Goal: Transaction & Acquisition: Purchase product/service

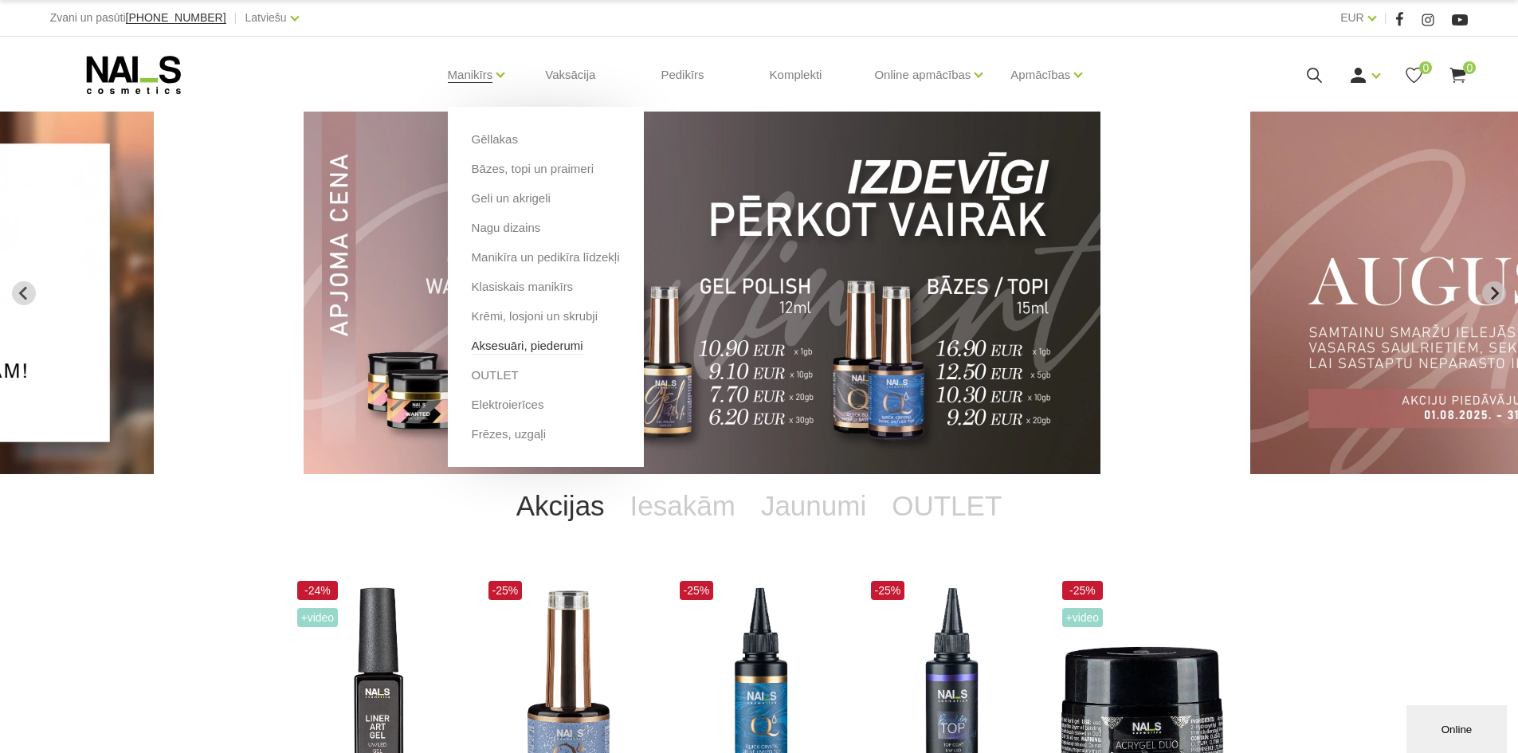
click at [538, 348] on link "Aksesuāri, piederumi" at bounding box center [528, 346] width 112 height 18
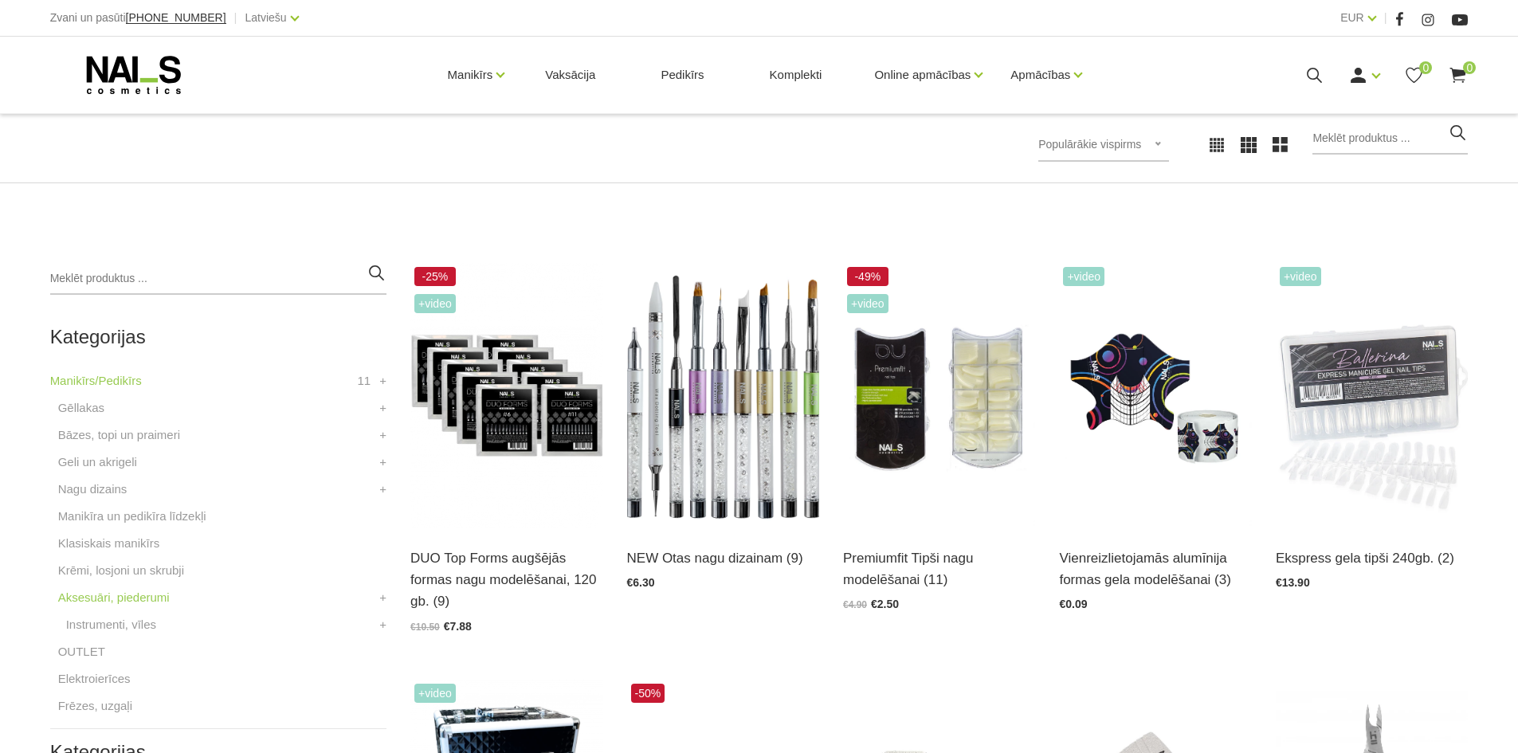
scroll to position [239, 0]
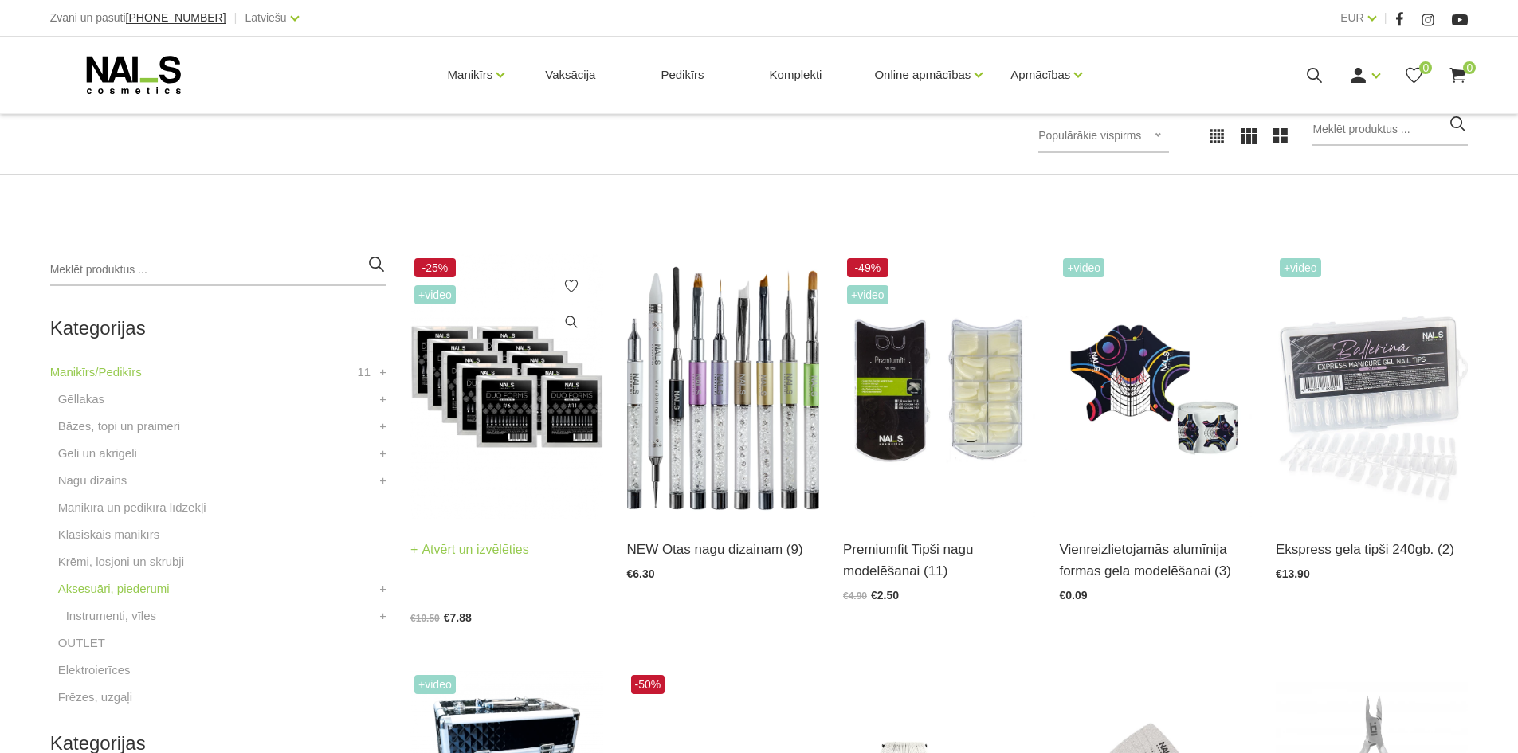
click at [486, 390] on img at bounding box center [506, 386] width 192 height 265
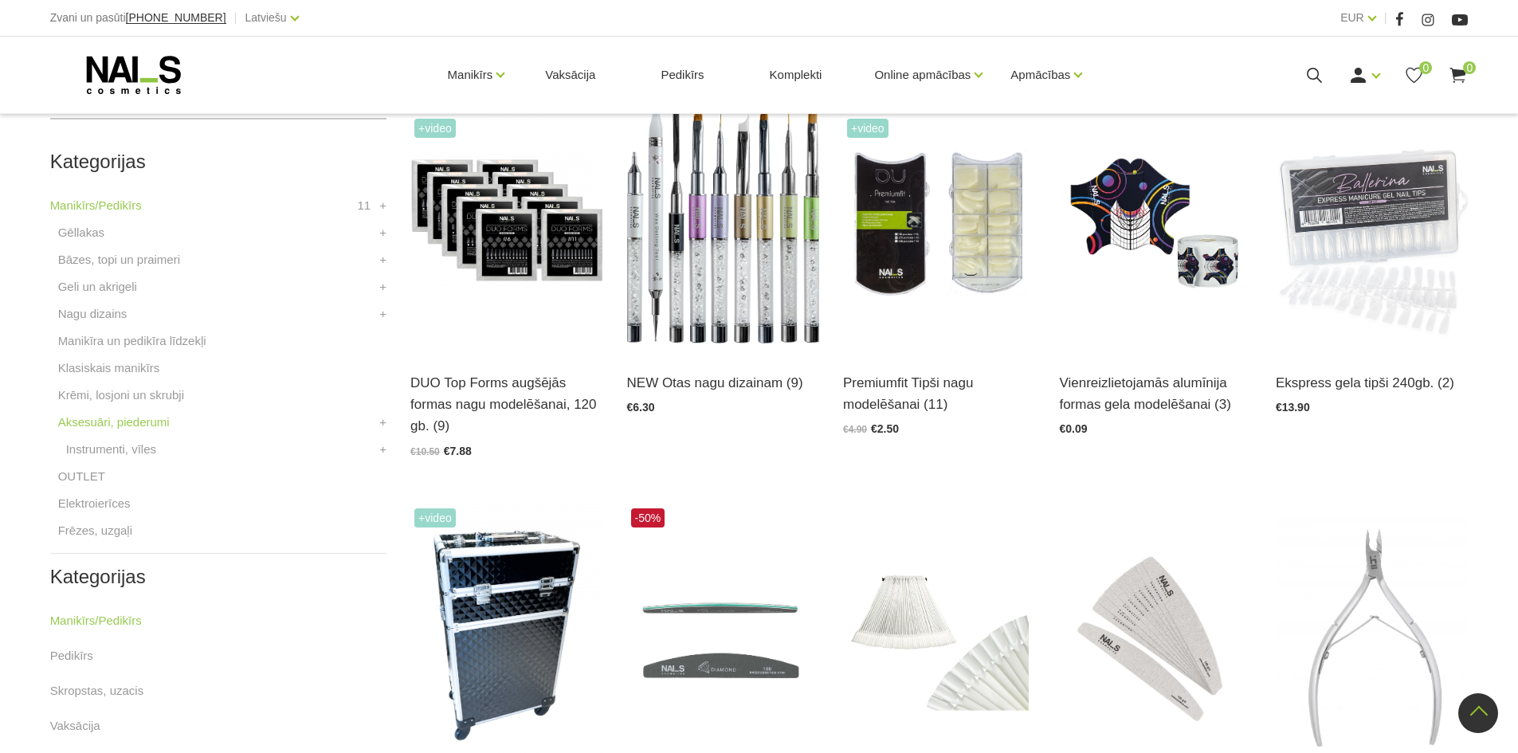
scroll to position [319, 0]
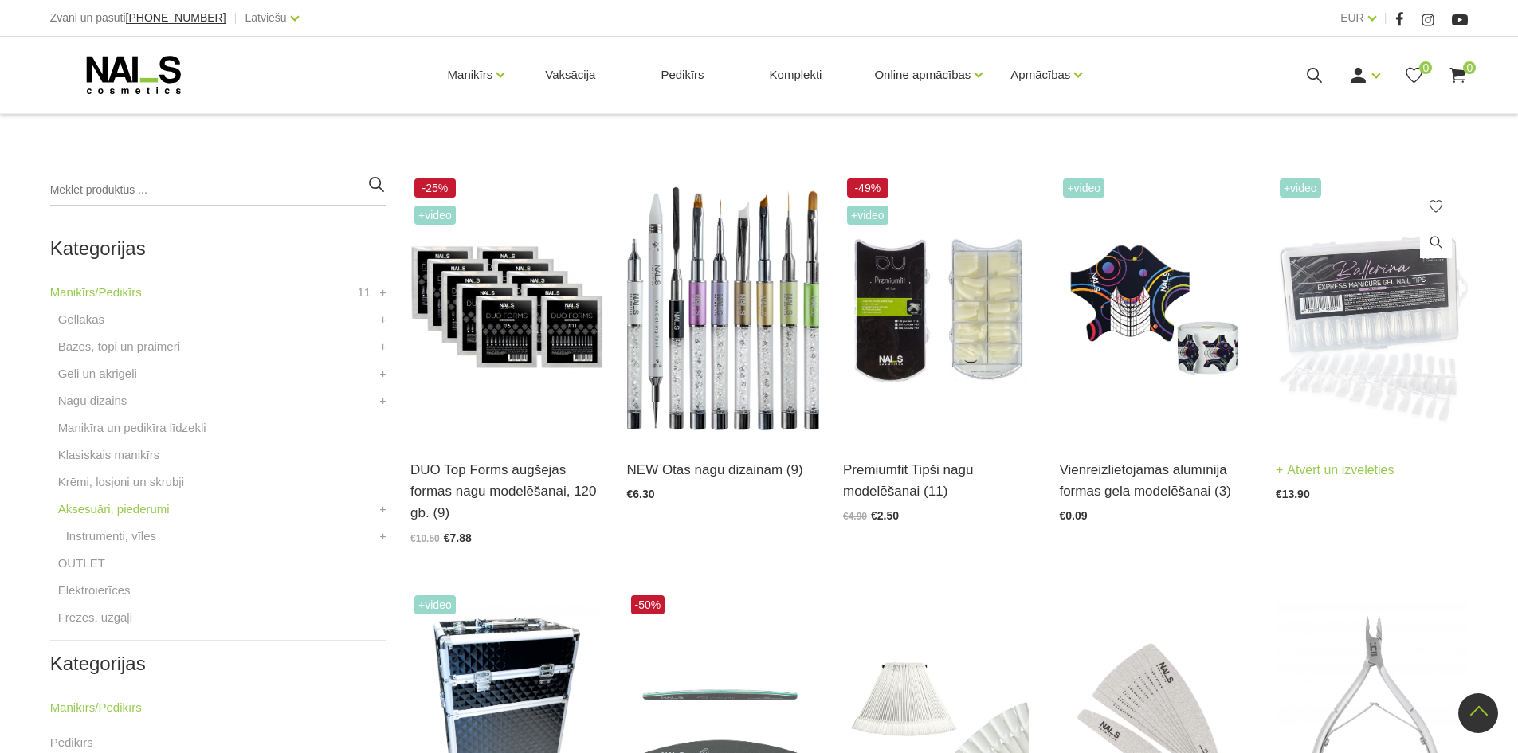
click at [1386, 359] on img at bounding box center [1372, 306] width 192 height 265
click at [1122, 303] on img at bounding box center [1155, 306] width 192 height 265
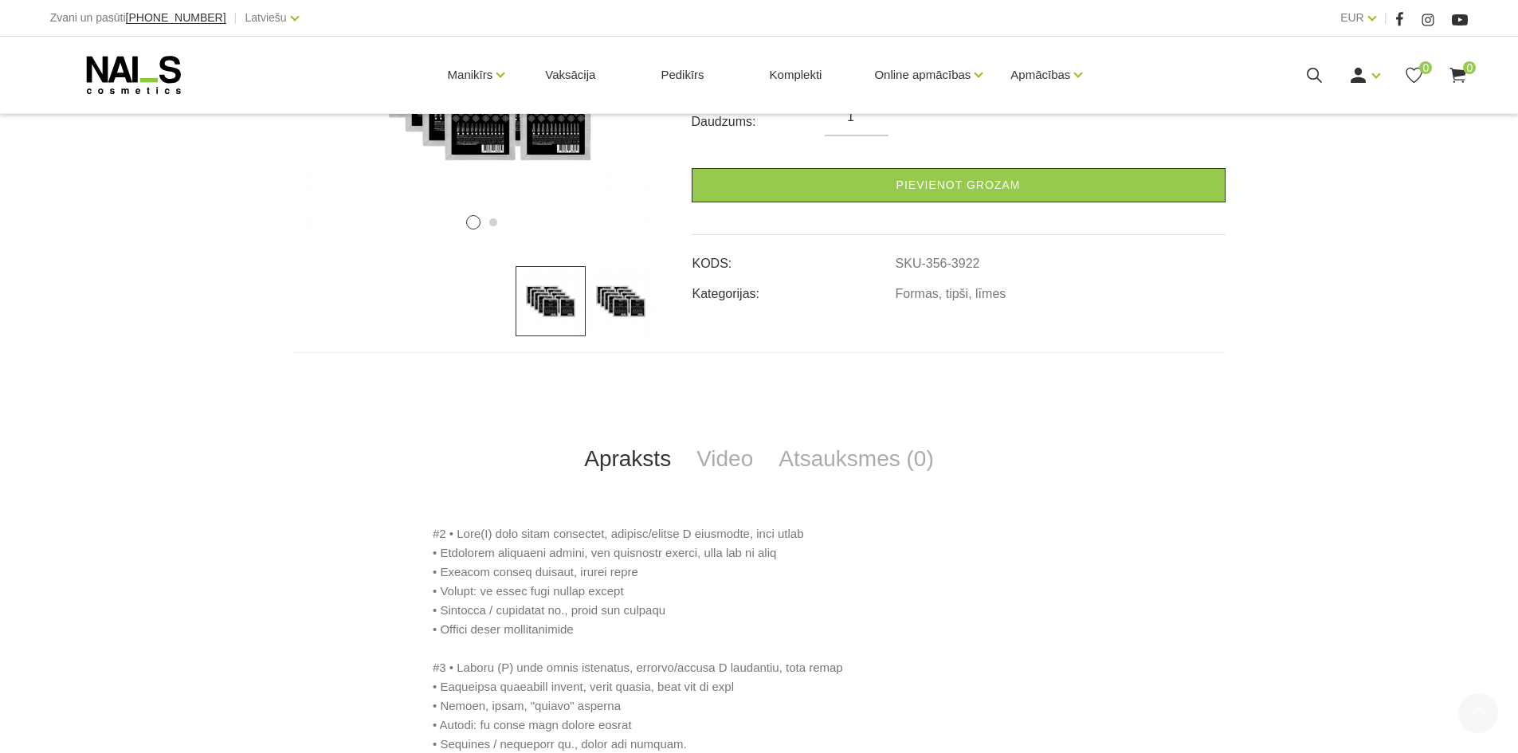
scroll to position [478, 0]
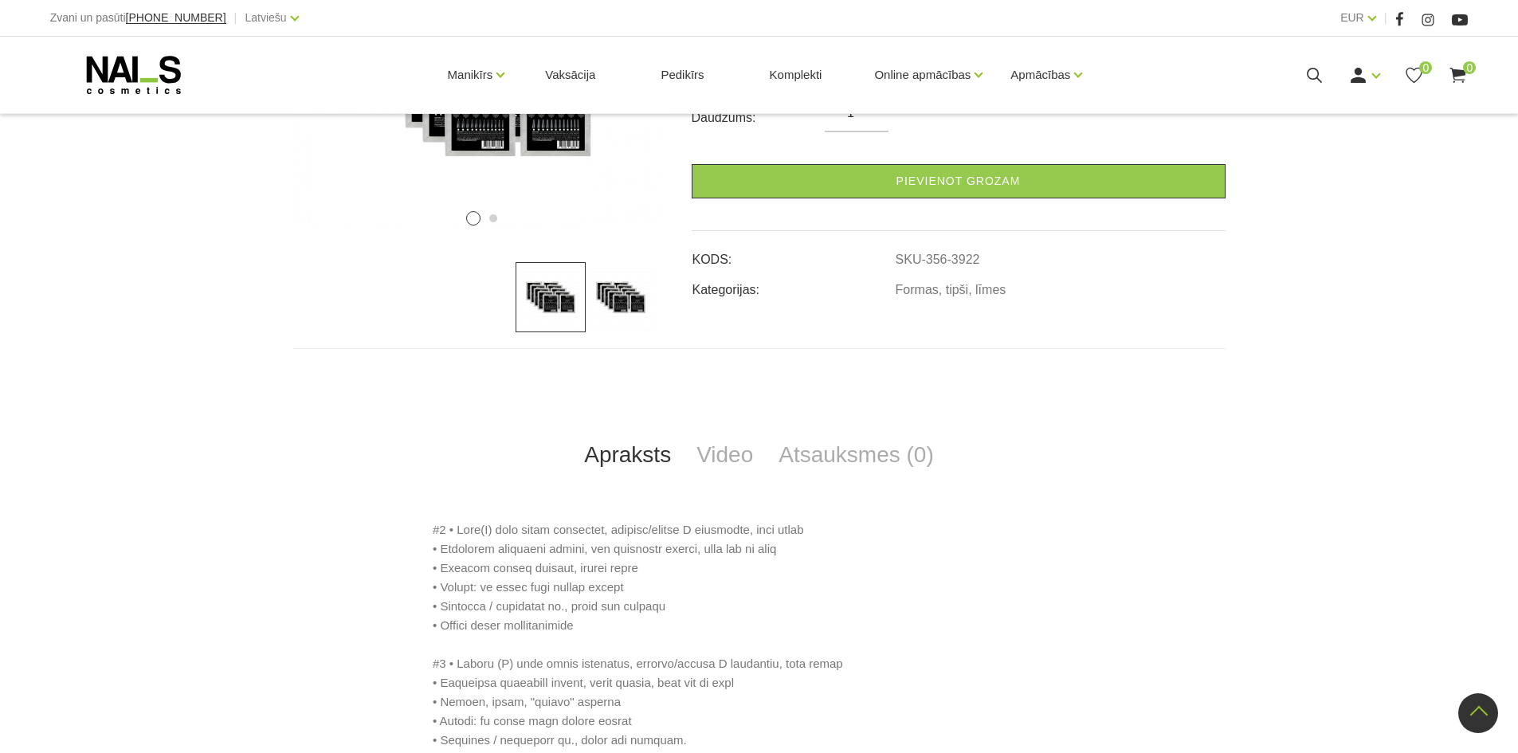
click at [617, 295] on img at bounding box center [621, 297] width 70 height 70
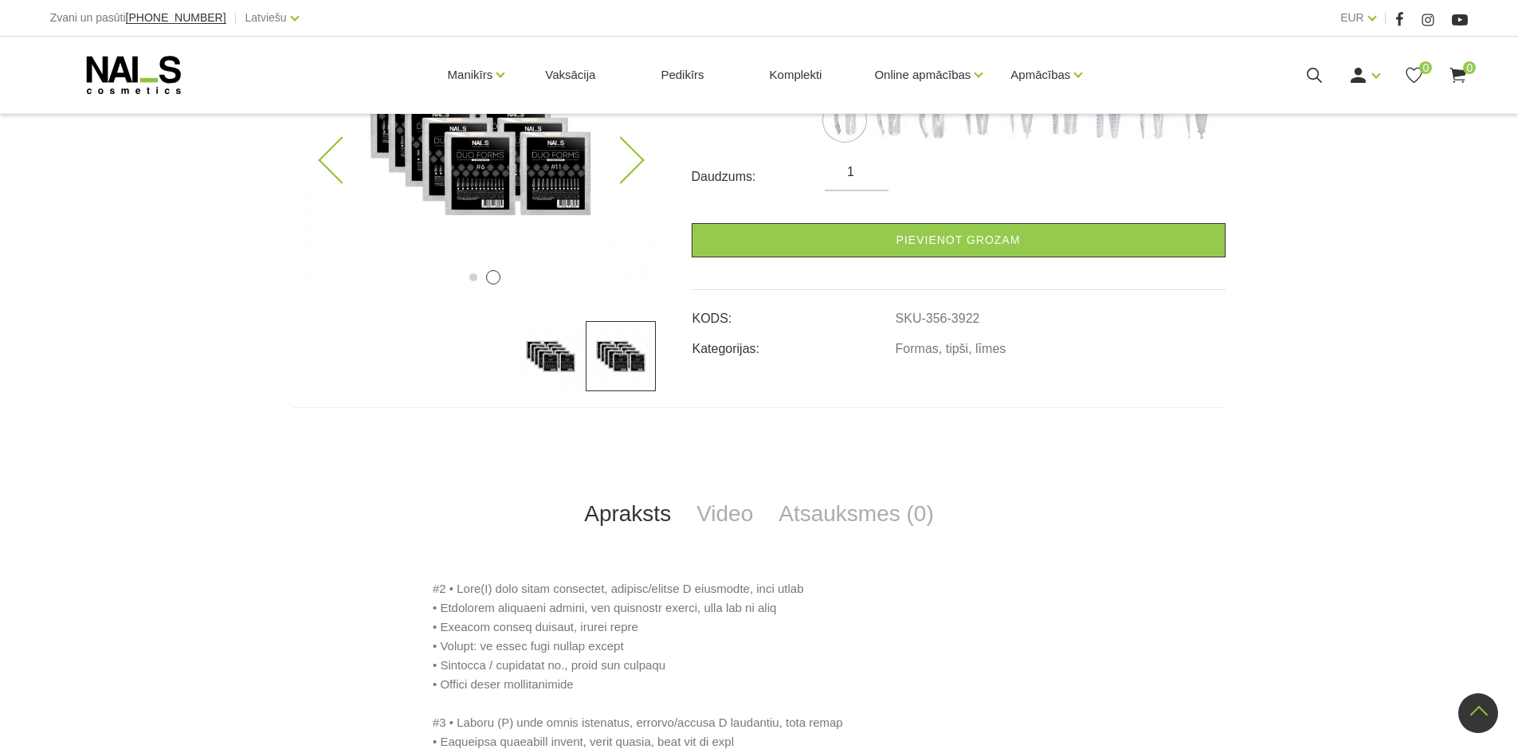
scroll to position [159, 0]
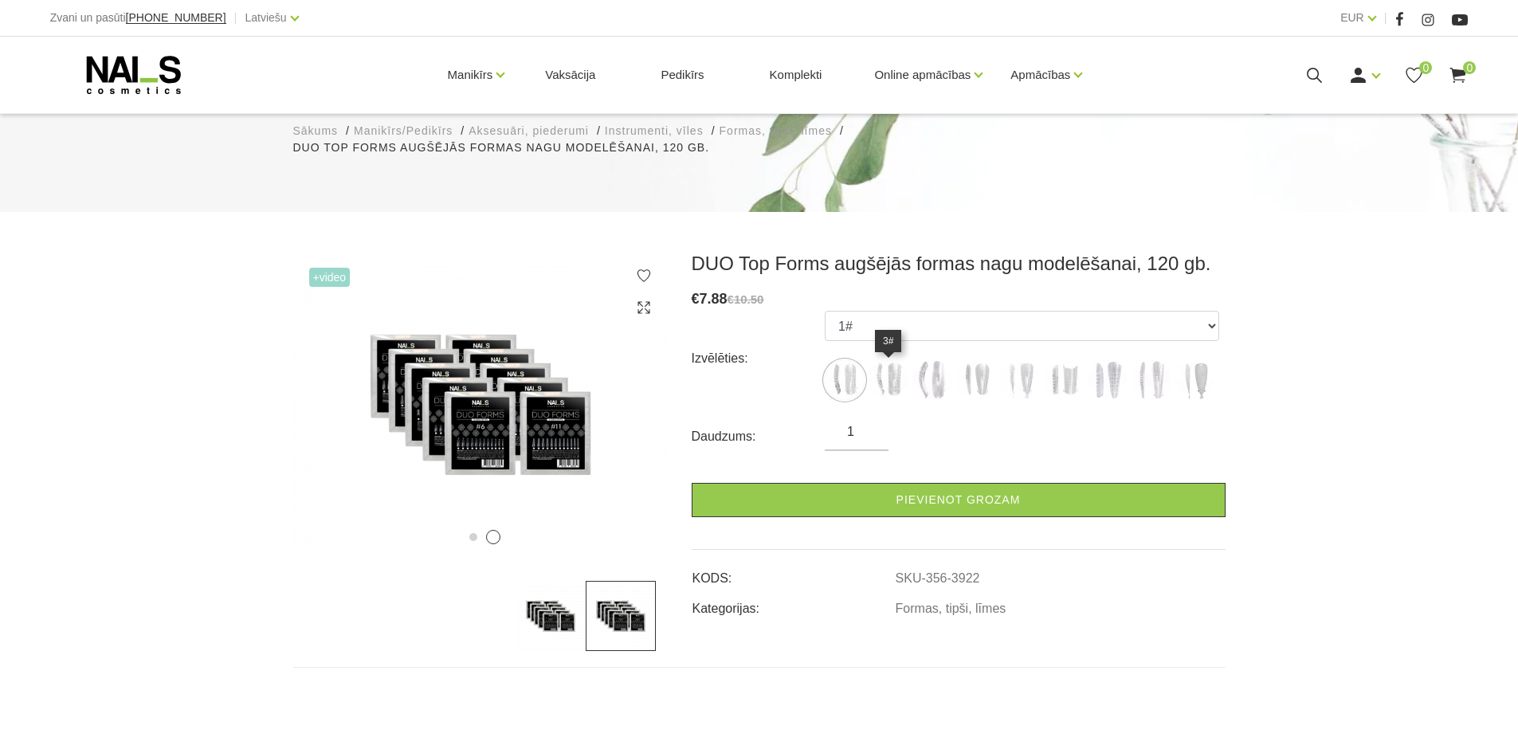
click at [885, 379] on img at bounding box center [889, 380] width 40 height 40
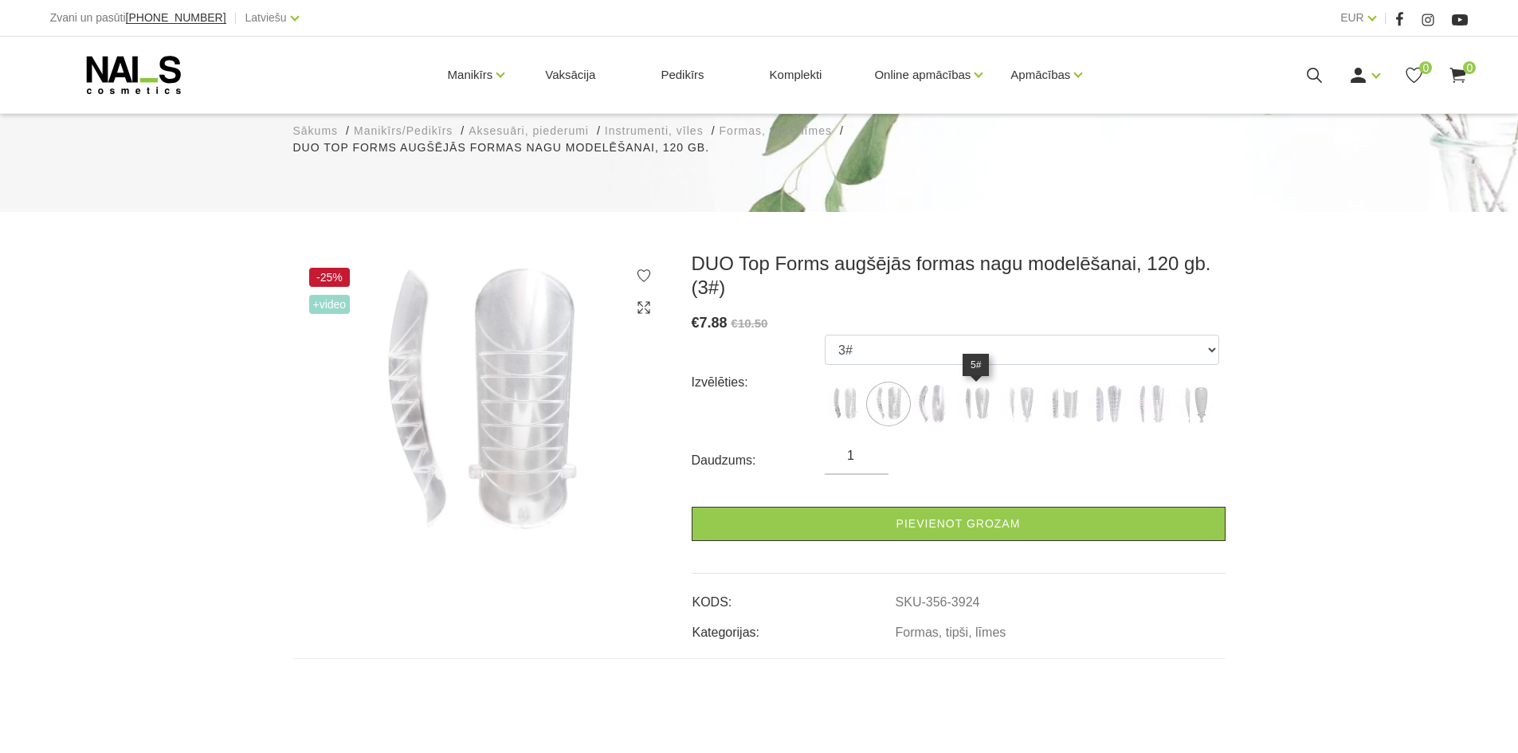
click at [964, 402] on img at bounding box center [976, 404] width 40 height 40
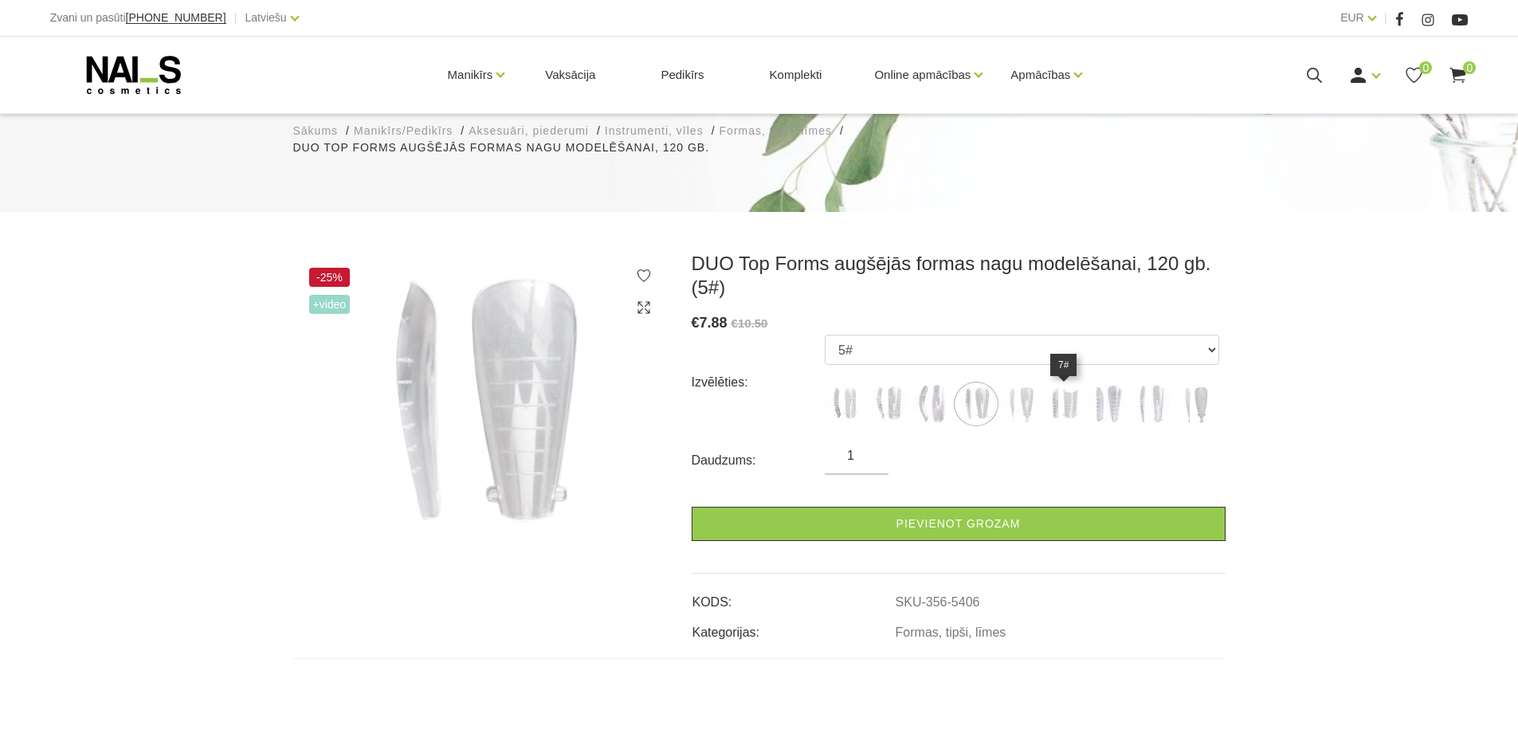
click at [1065, 402] on img at bounding box center [1064, 404] width 40 height 40
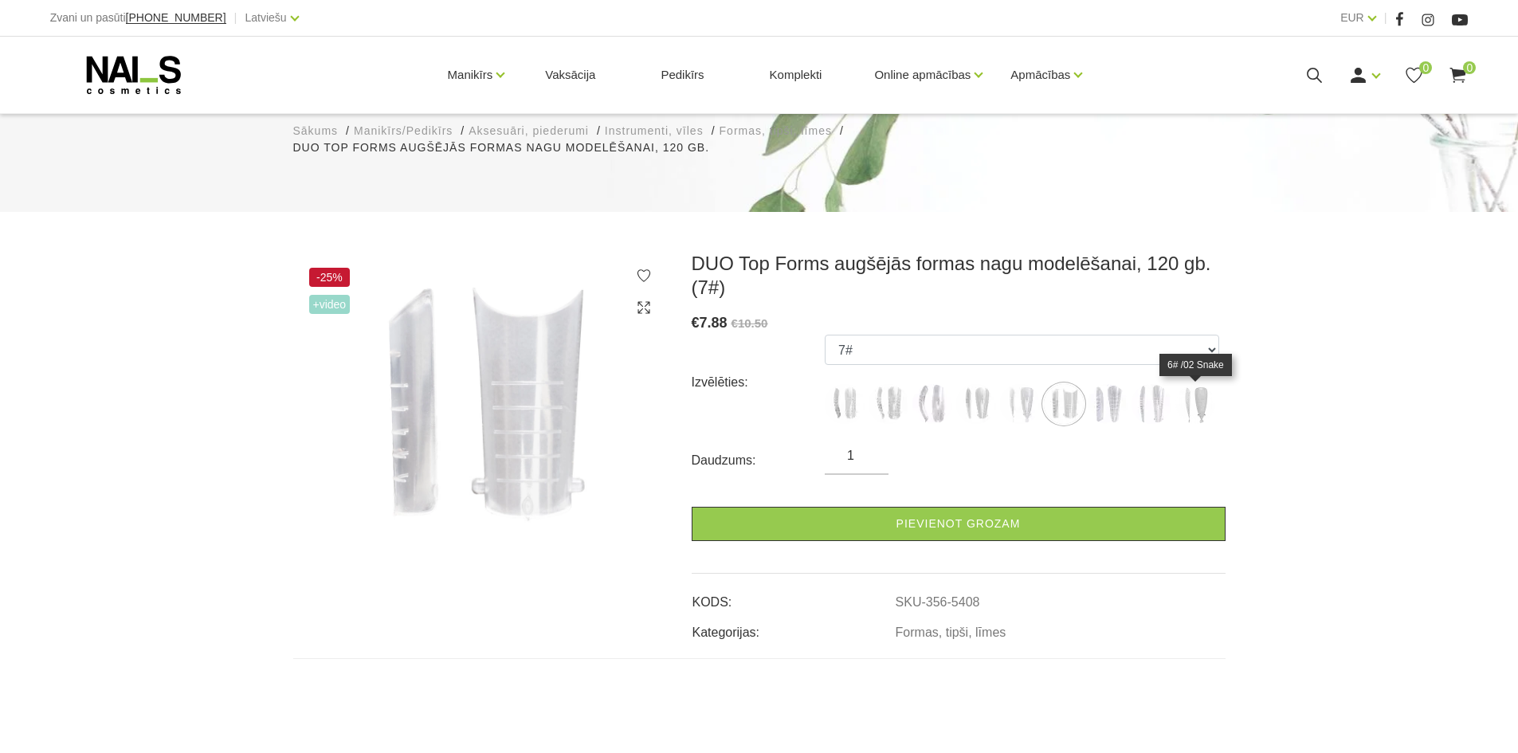
click at [1210, 405] on img at bounding box center [1195, 404] width 40 height 40
select select "6250"
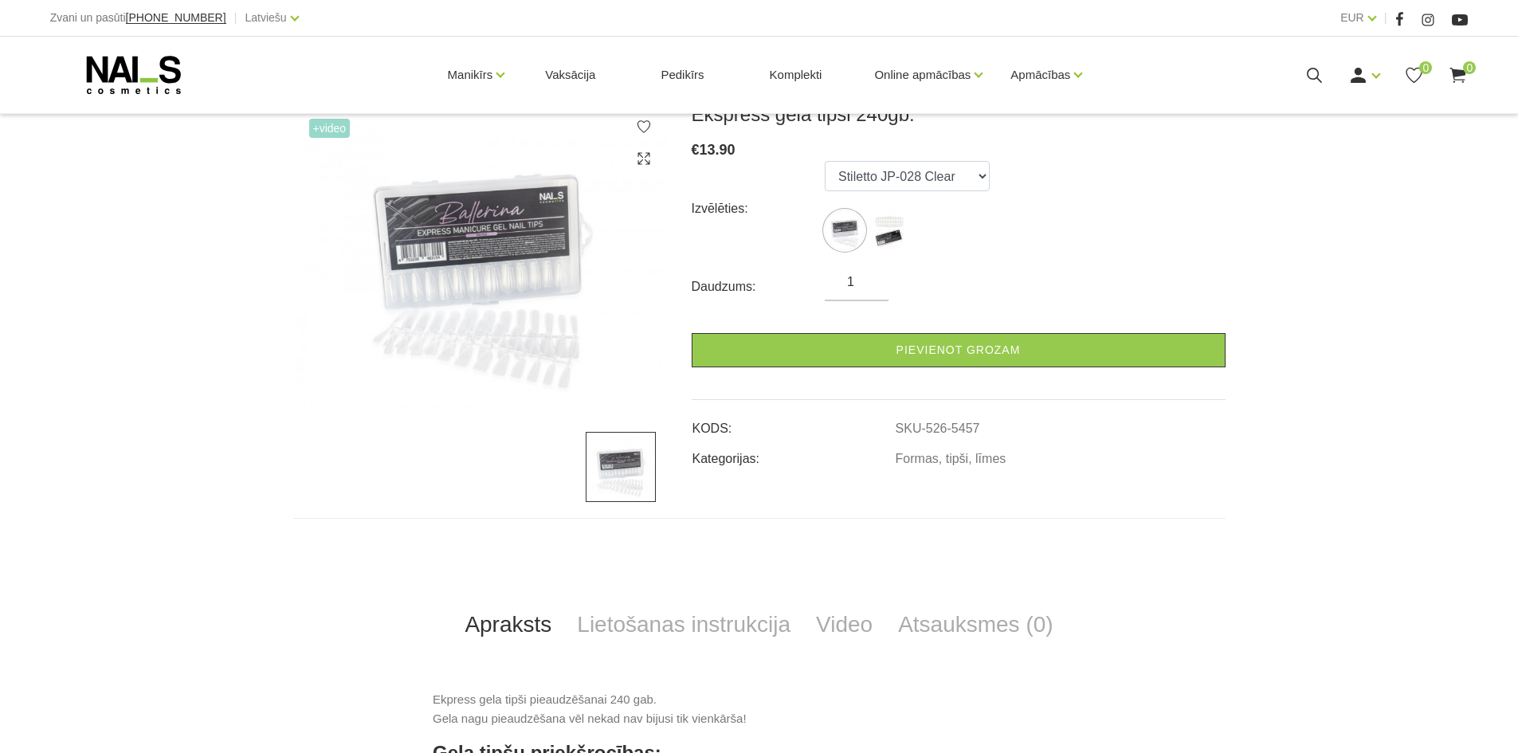
scroll to position [239, 0]
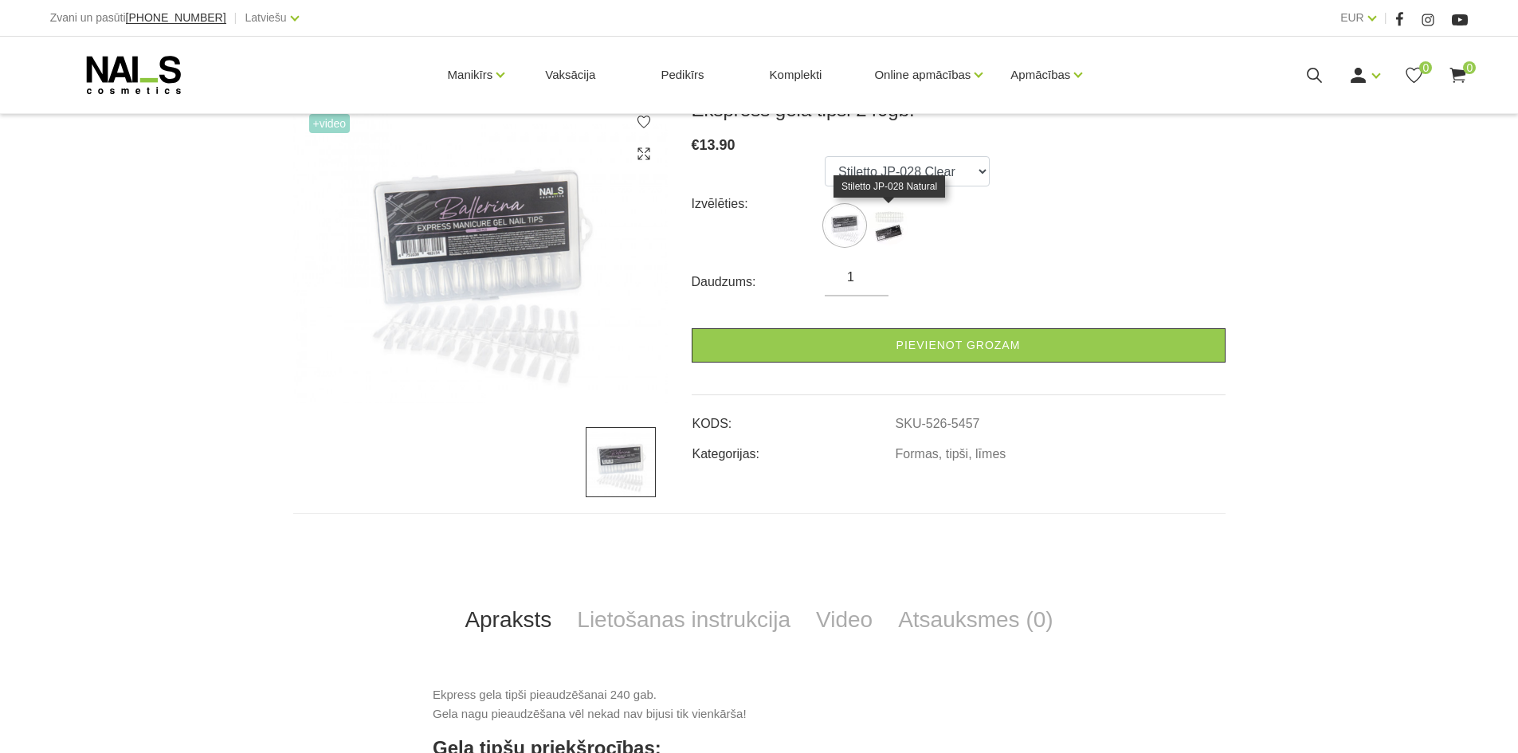
click at [904, 214] on img at bounding box center [889, 226] width 40 height 40
select select "5638"
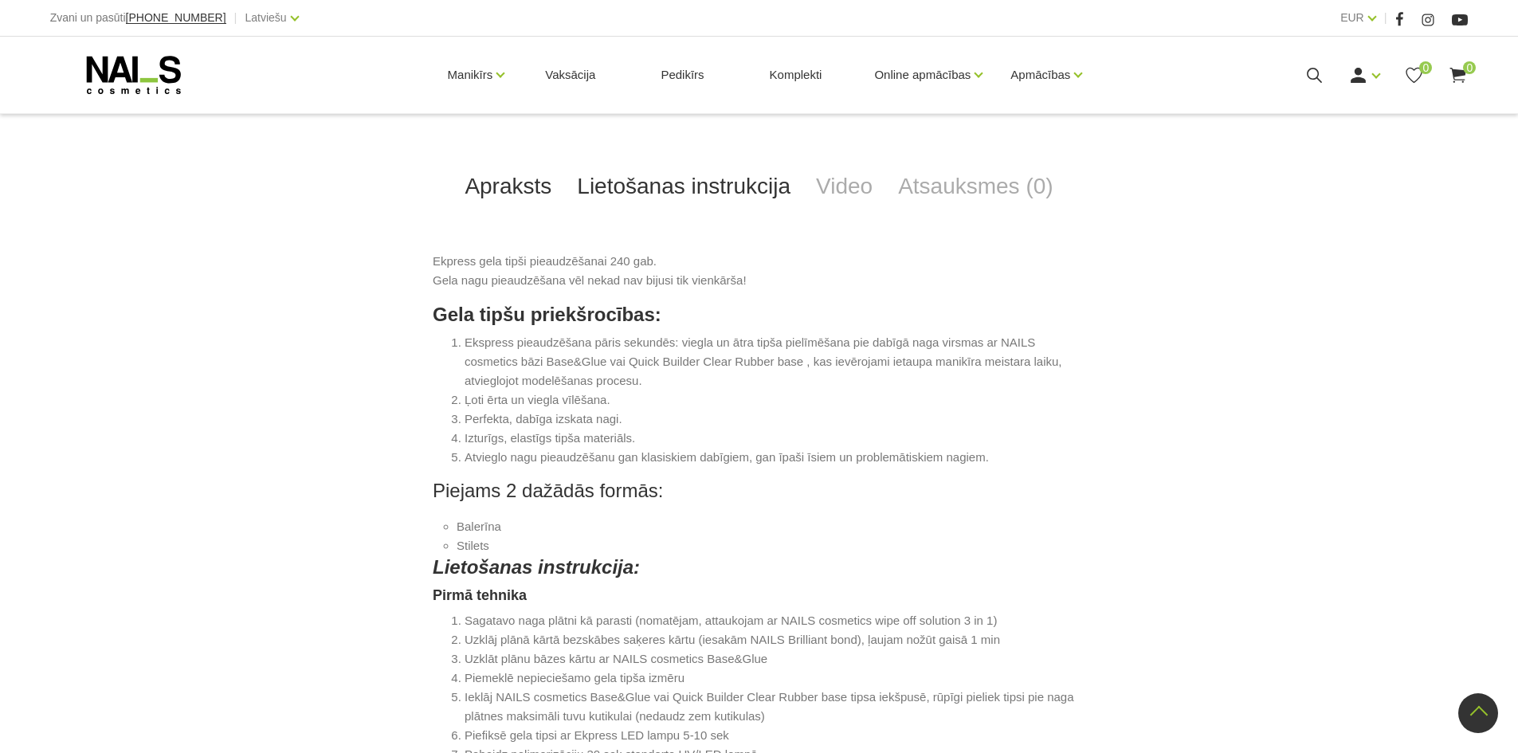
scroll to position [478, 0]
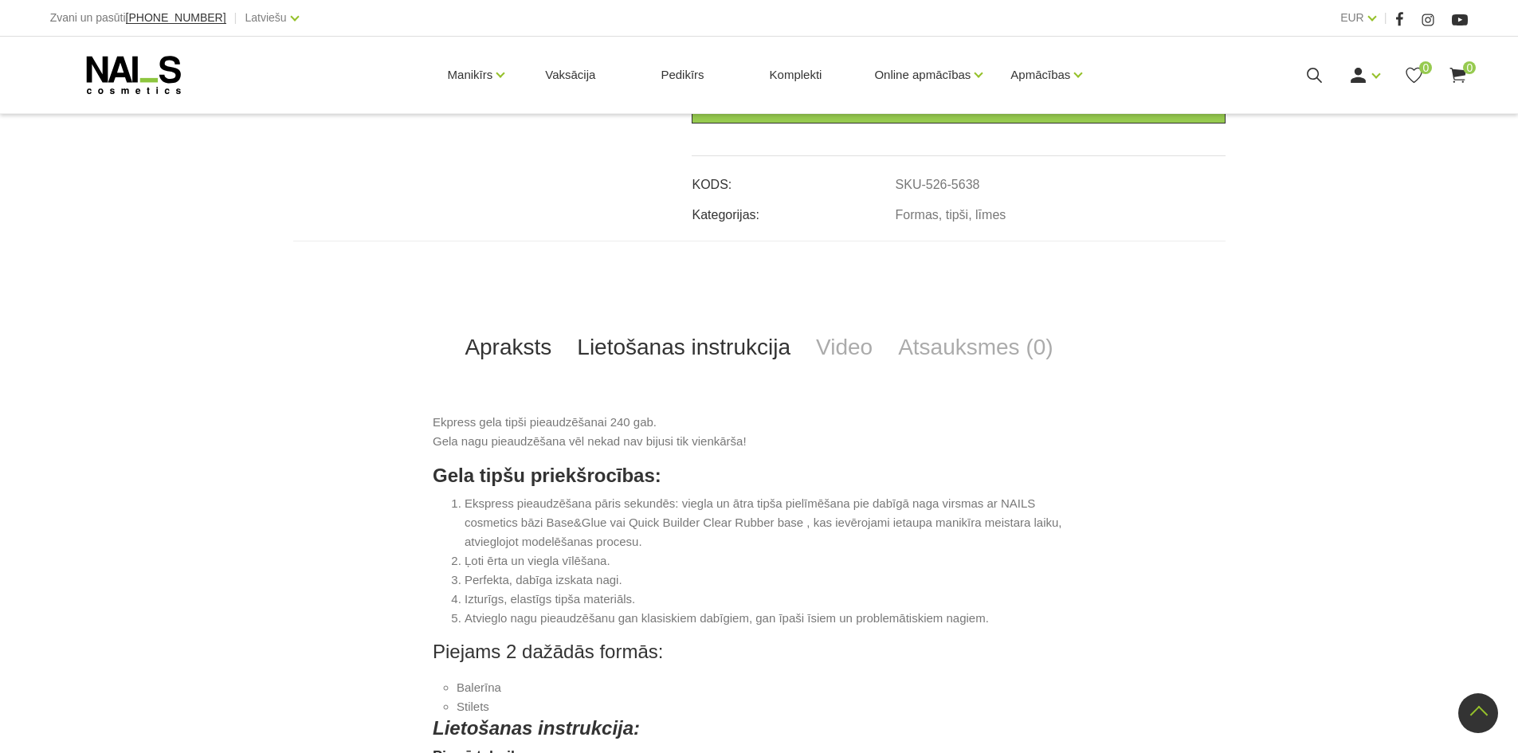
click at [664, 355] on link "Lietošanas instrukcija" at bounding box center [683, 347] width 239 height 53
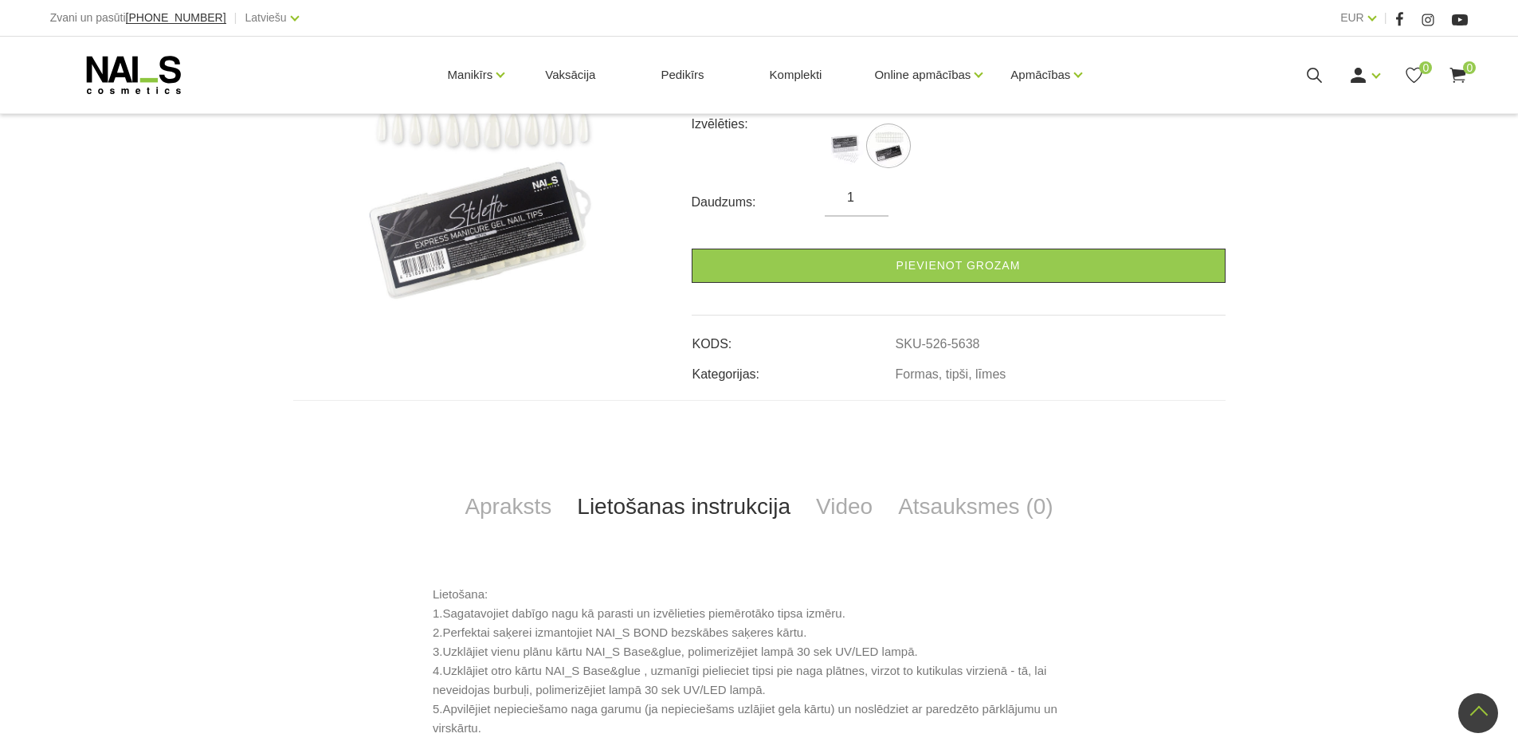
scroll to position [0, 0]
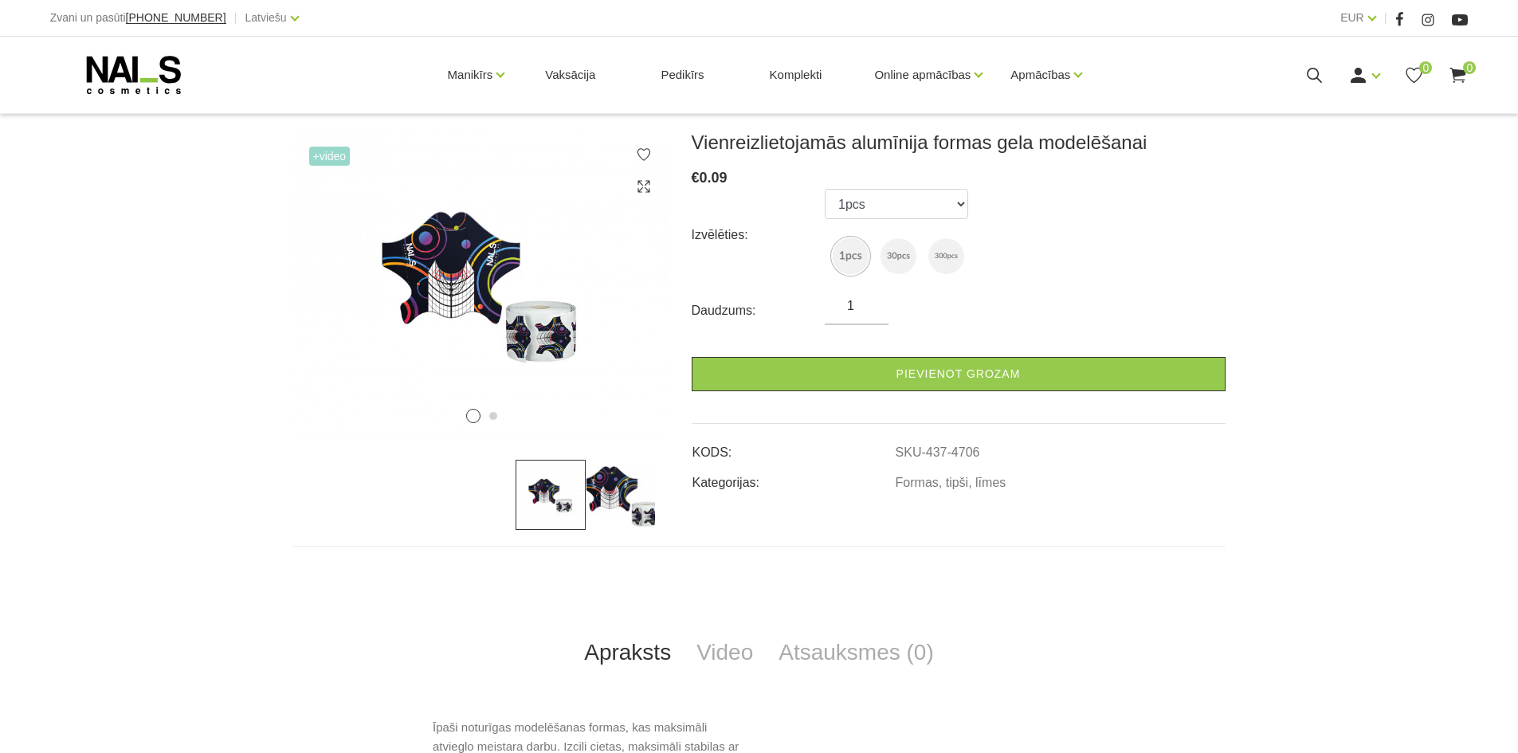
scroll to position [239, 0]
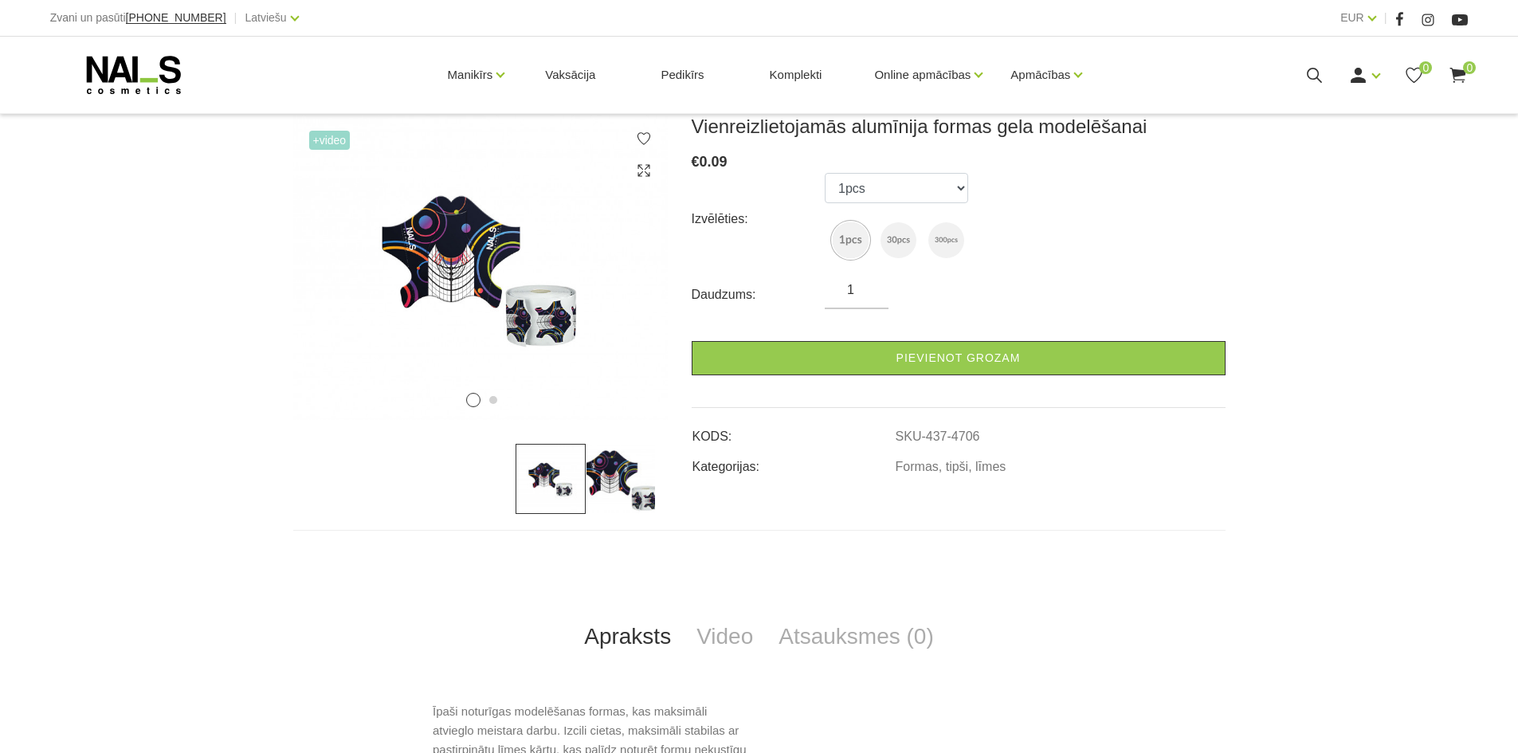
click at [613, 458] on img at bounding box center [621, 479] width 70 height 70
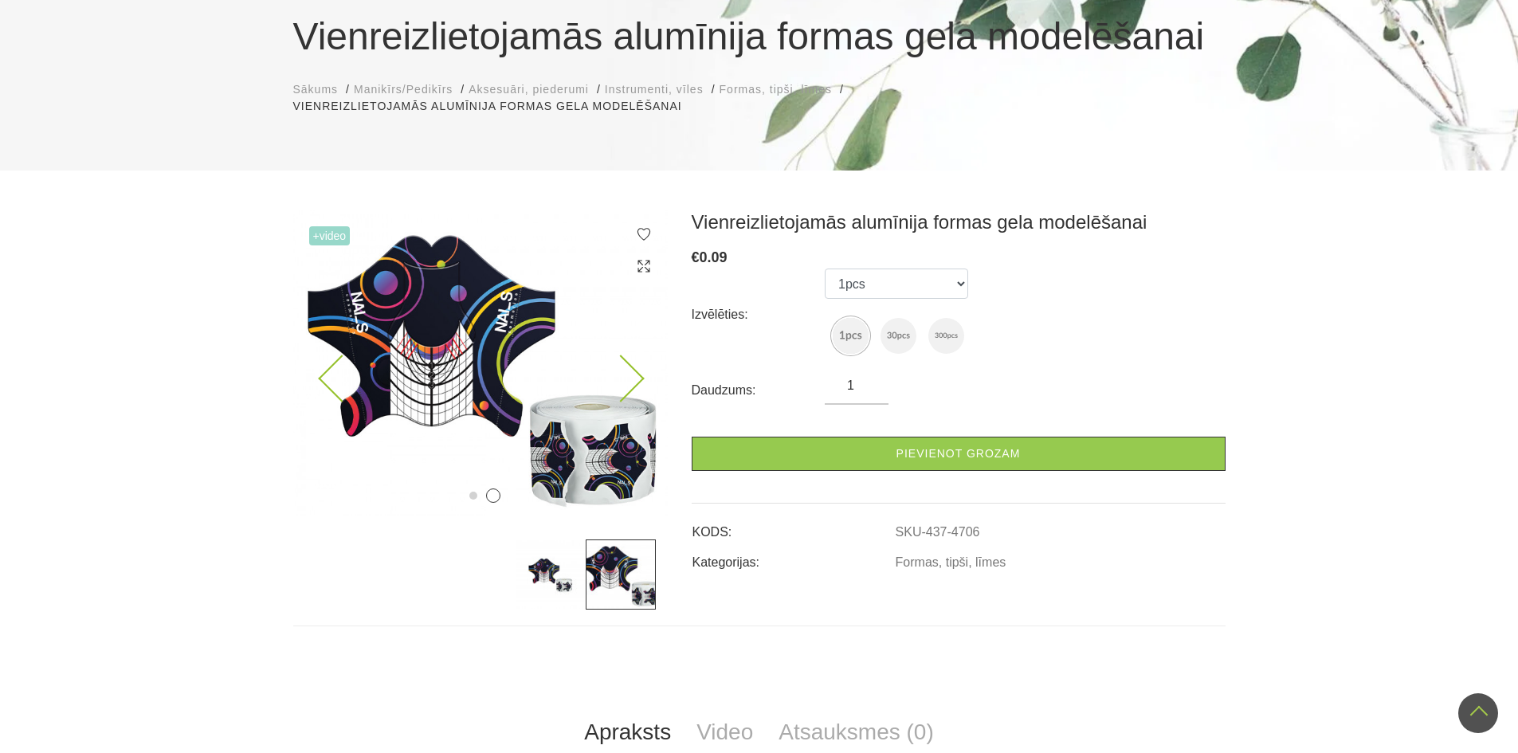
scroll to position [0, 0]
